Goal: Task Accomplishment & Management: Manage account settings

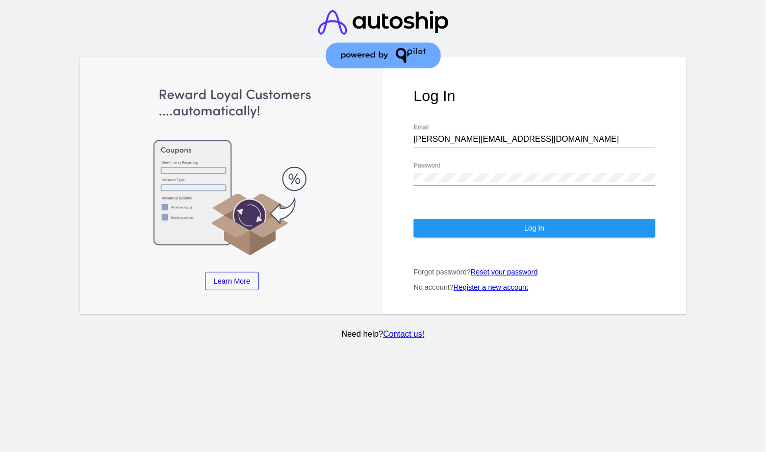
click at [522, 228] on div "Log In [PERSON_NAME][EMAIL_ADDRESS][DOMAIN_NAME] Email Password Log In Forgot p…" at bounding box center [534, 185] width 303 height 257
drag, startPoint x: 525, startPoint y: 222, endPoint x: 675, endPoint y: 122, distance: 180.5
click at [526, 222] on button "Log In" at bounding box center [535, 228] width 242 height 18
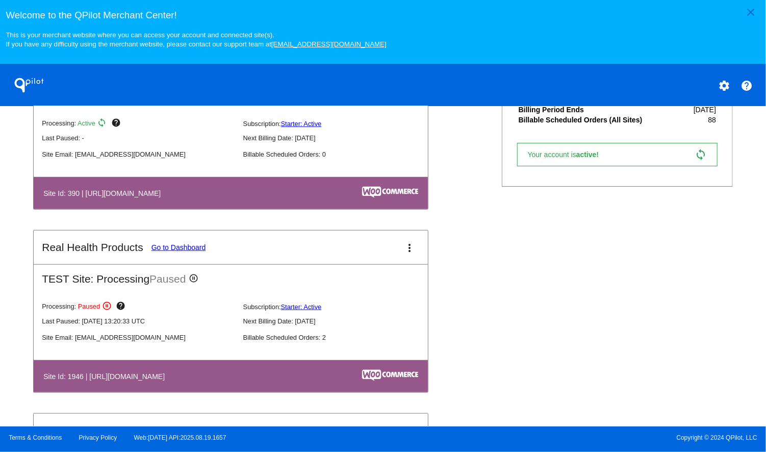
scroll to position [600, 0]
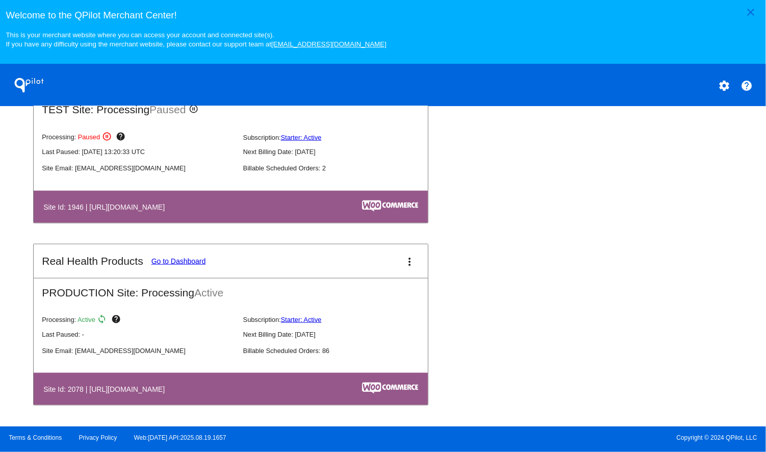
click at [193, 256] on mat-card-title "Real Health Products Go to Dashboard" at bounding box center [124, 261] width 164 height 12
click at [194, 259] on link "Go to Dashboard" at bounding box center [179, 261] width 55 height 8
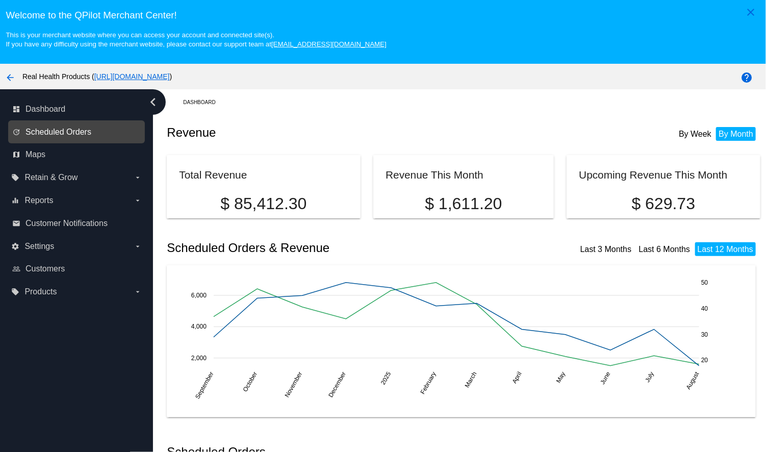
click at [61, 132] on span "Scheduled Orders" at bounding box center [59, 132] width 66 height 9
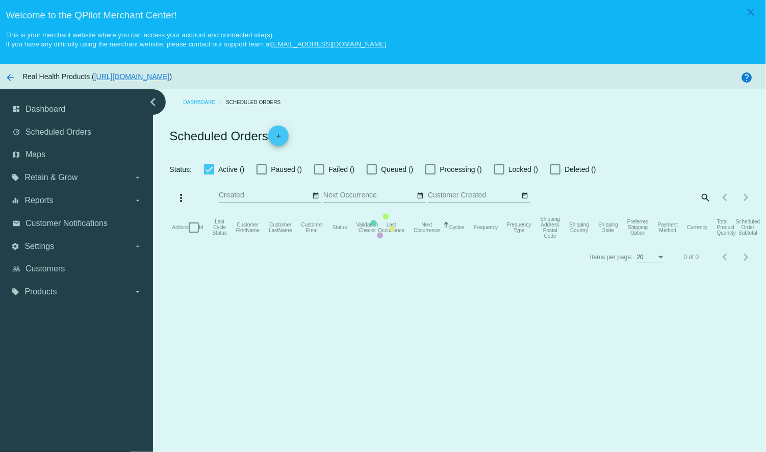
checkbox input "true"
